Goal: Task Accomplishment & Management: Manage account settings

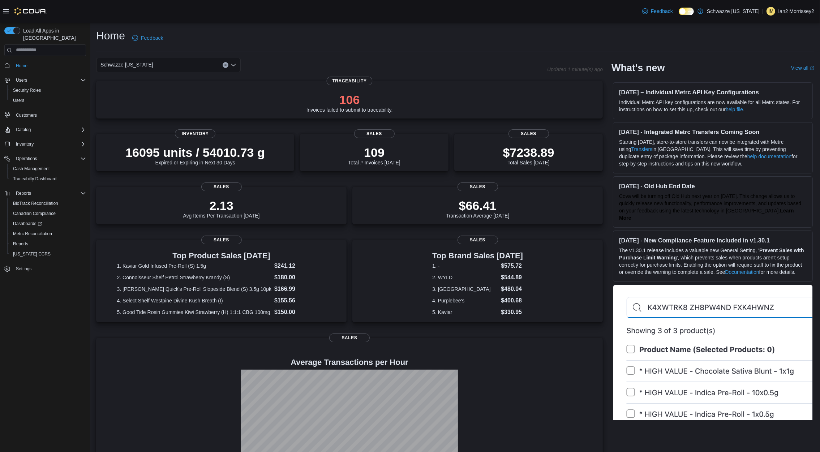
click at [801, 13] on p "Ian2 Morrissey2" at bounding box center [796, 11] width 36 height 9
click at [765, 76] on span "Sign Out" at bounding box center [768, 73] width 20 height 7
